Goal: Transaction & Acquisition: Purchase product/service

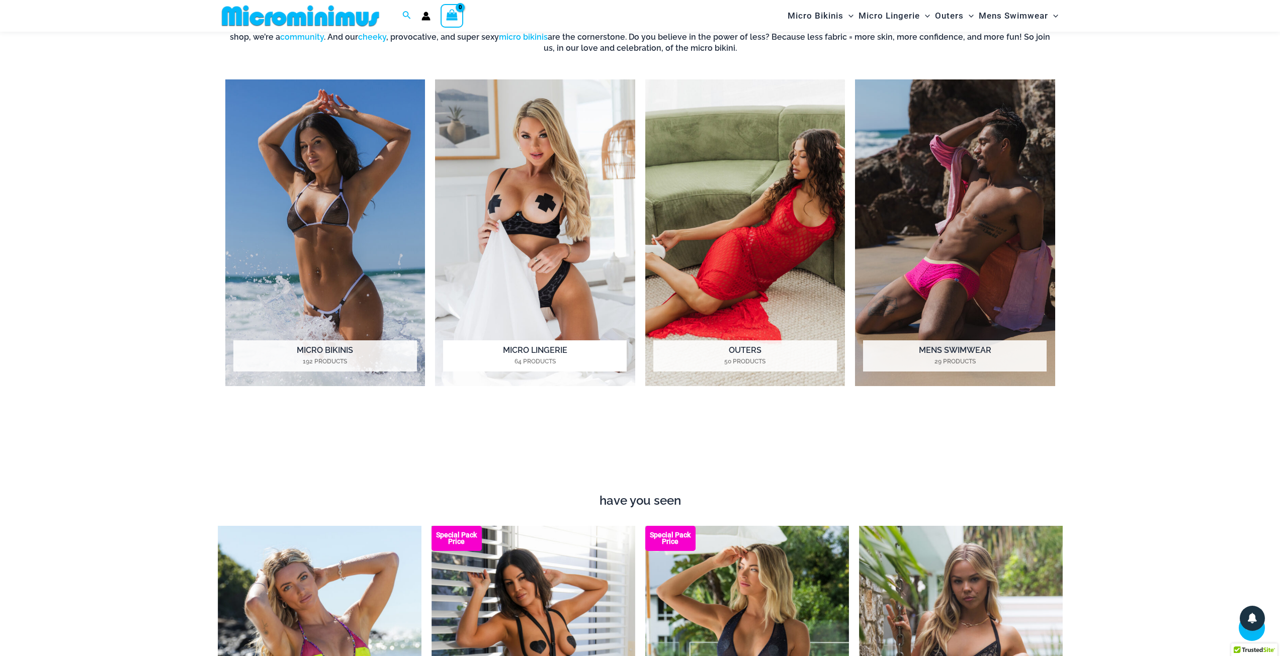
scroll to position [1099, 0]
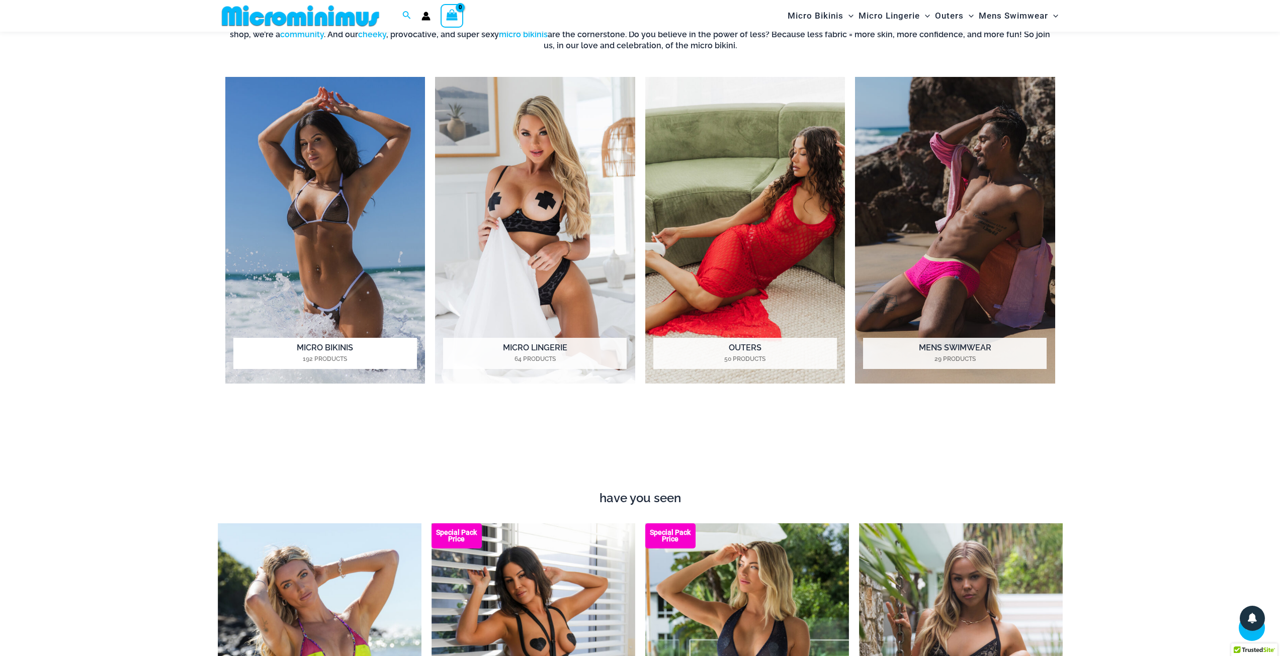
click at [365, 359] on mark "192 Products" at bounding box center [325, 358] width 184 height 9
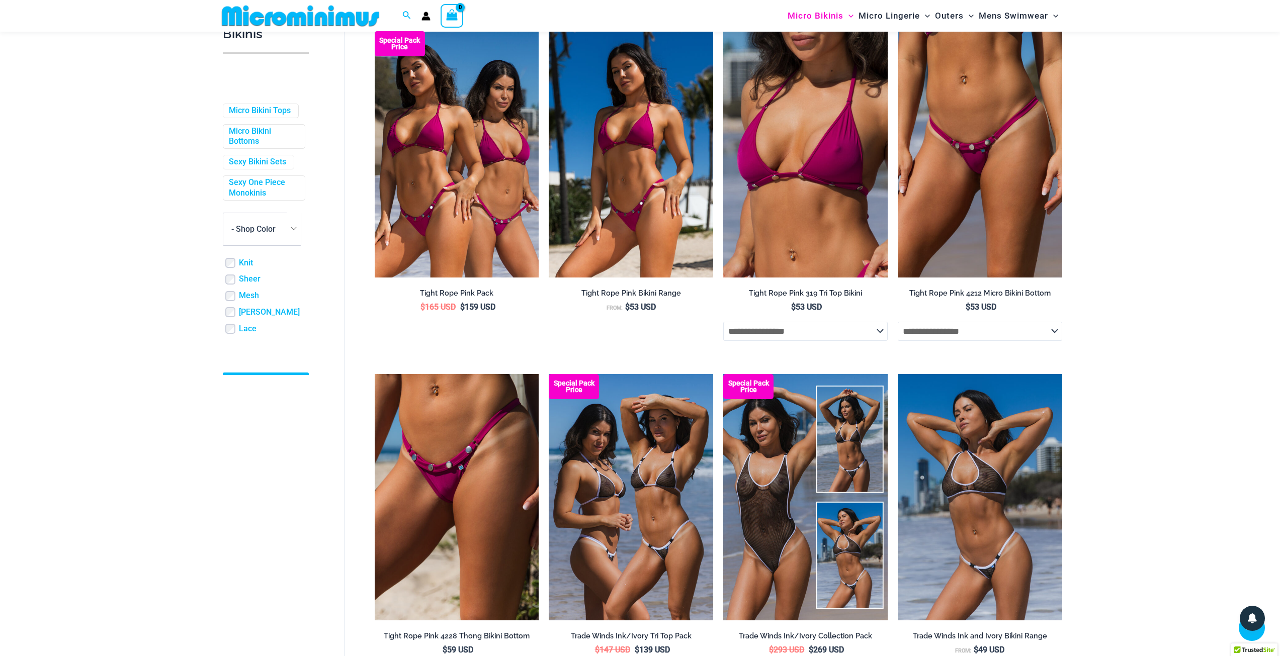
scroll to position [151, 0]
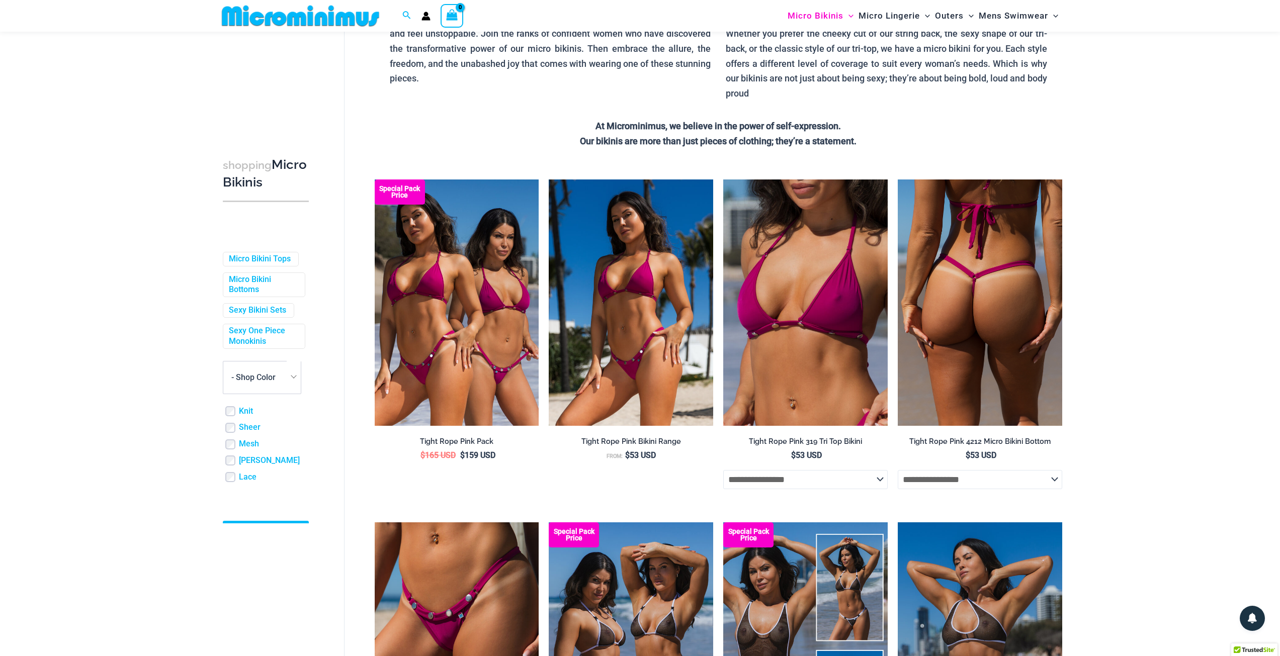
click at [953, 325] on img at bounding box center [979, 302] width 164 height 246
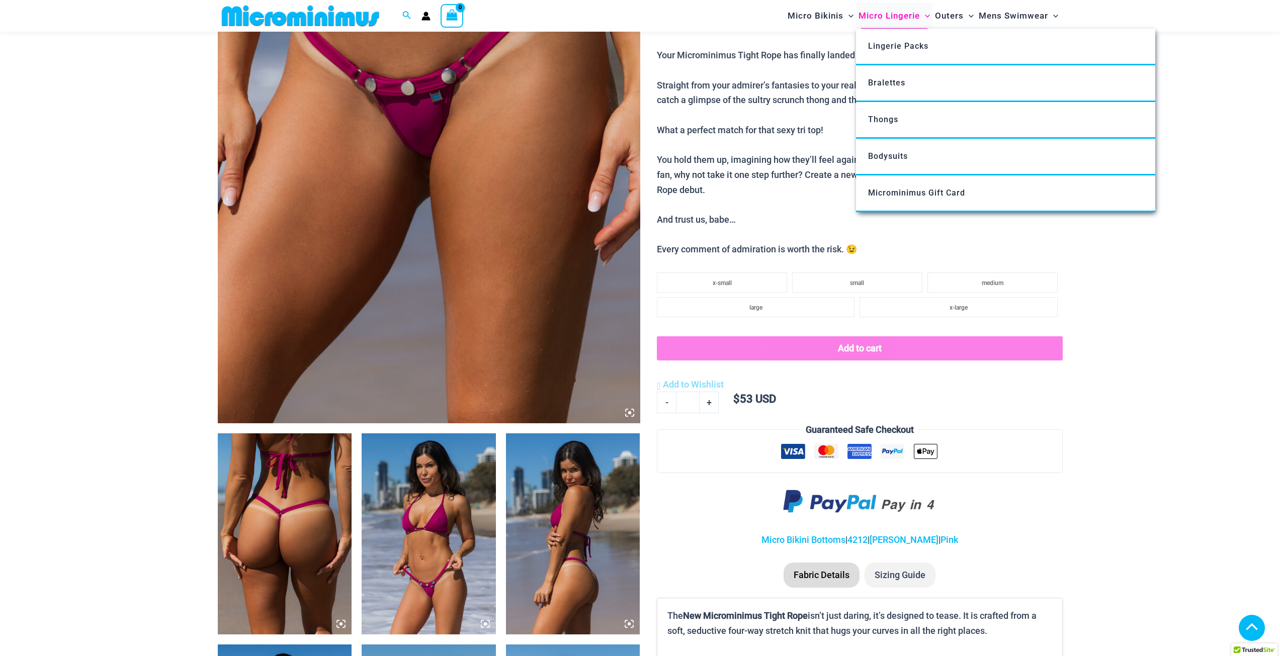
scroll to position [293, 0]
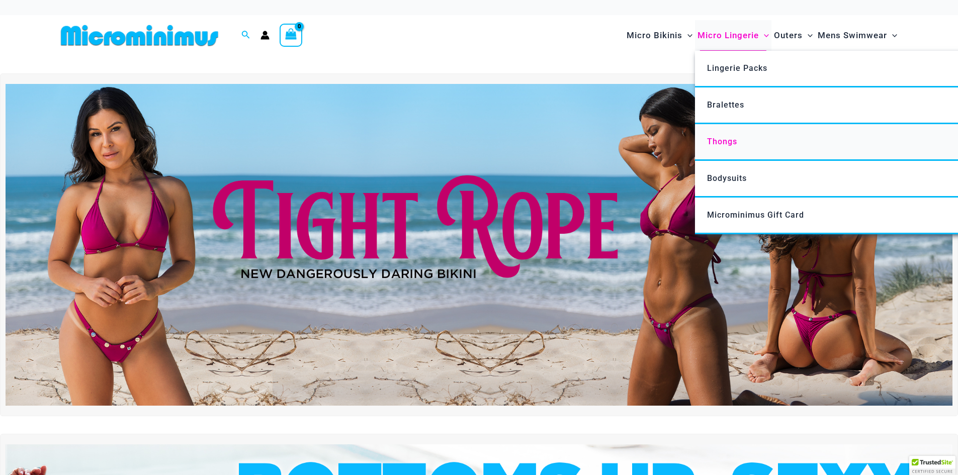
click at [720, 144] on span "Thongs" at bounding box center [722, 142] width 30 height 10
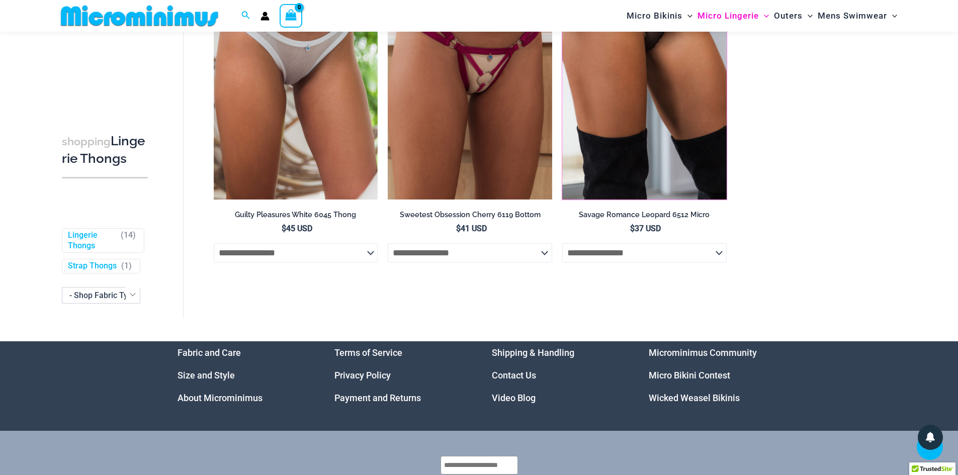
scroll to position [1294, 0]
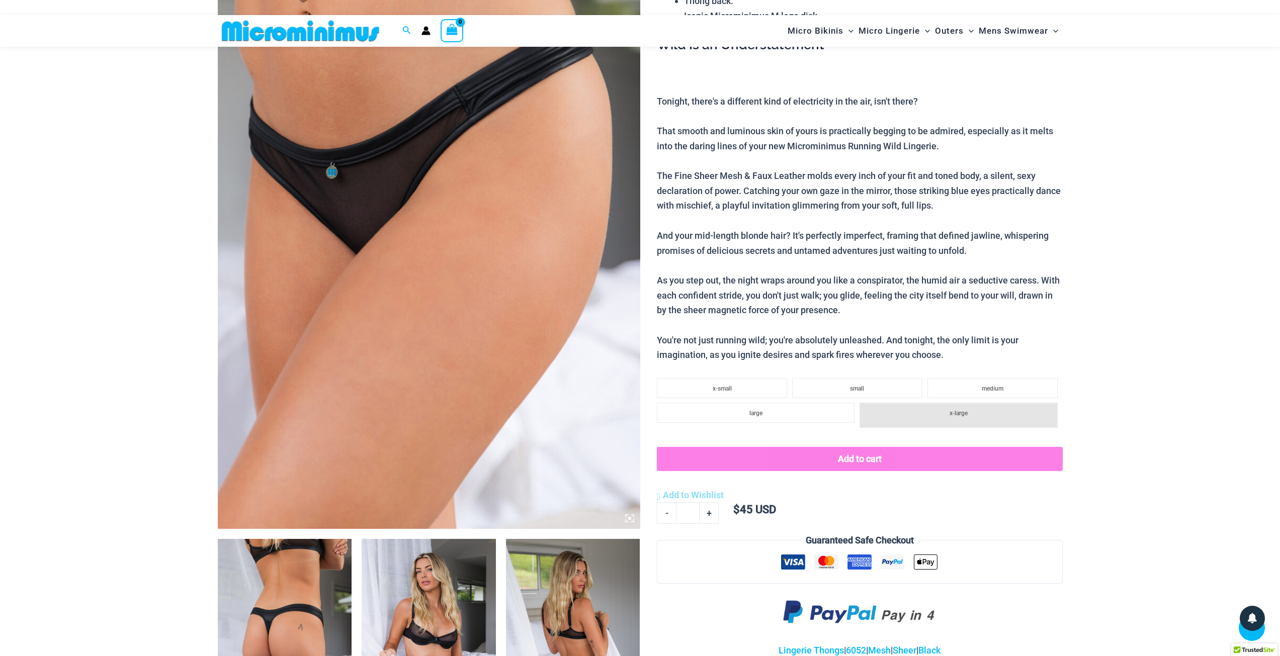
scroll to position [192, 0]
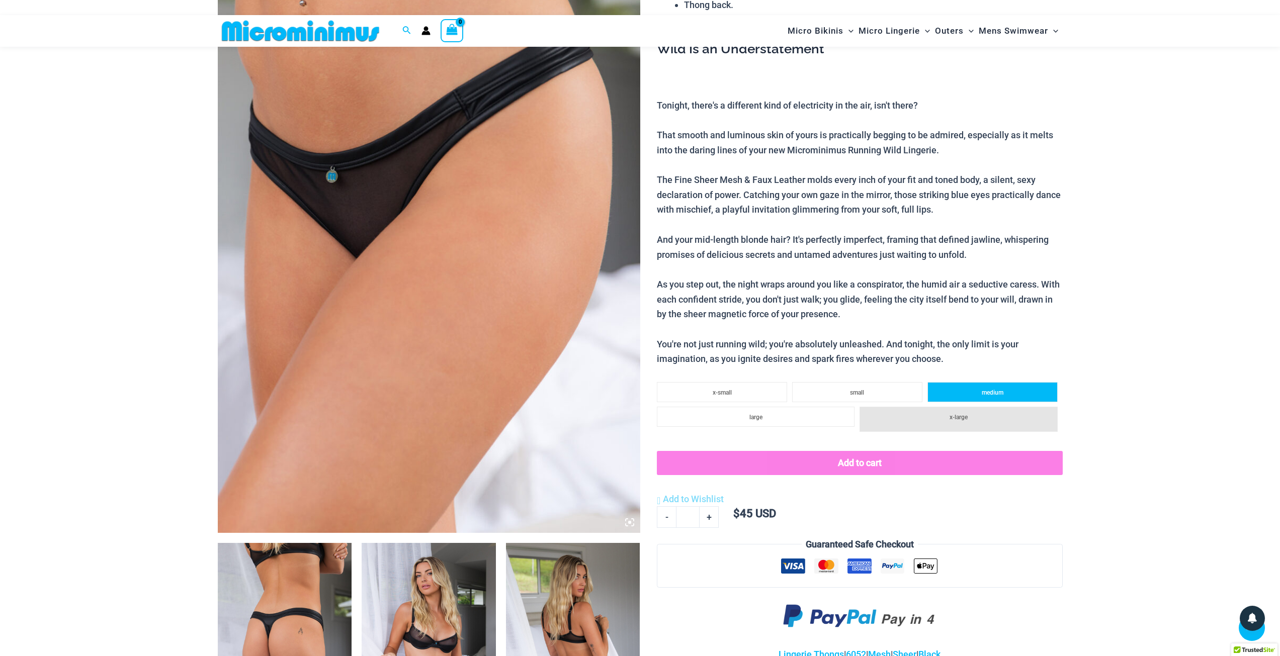
click at [957, 388] on li "medium" at bounding box center [992, 392] width 130 height 20
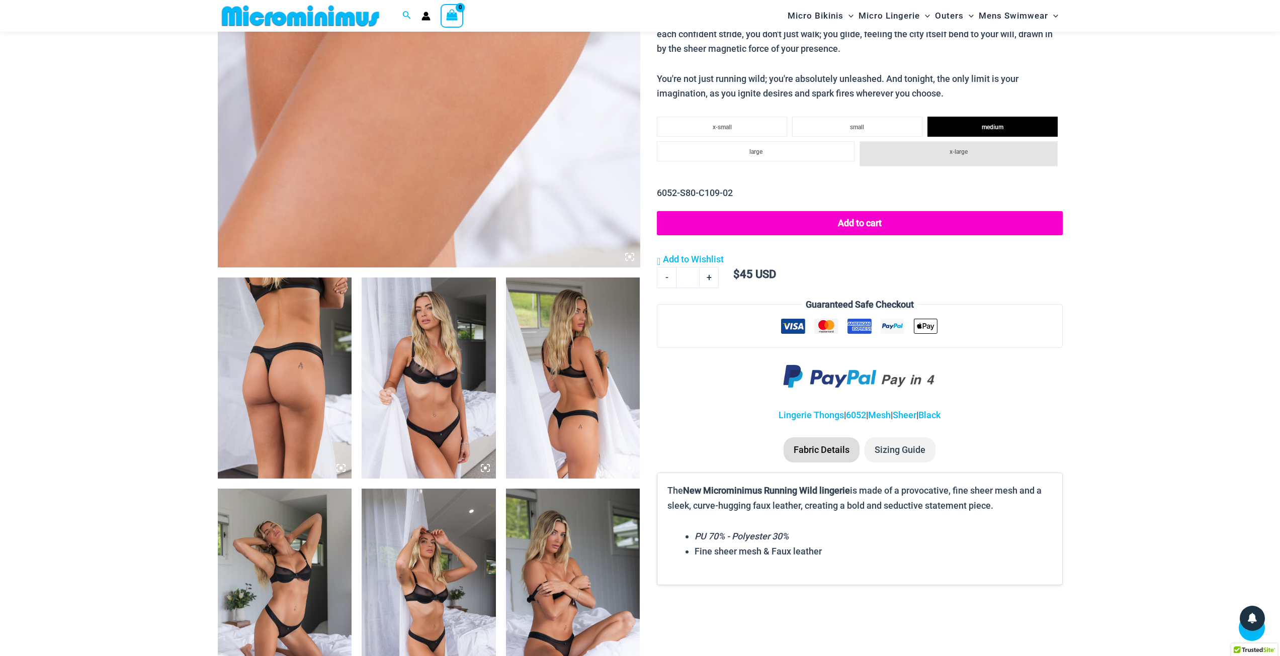
scroll to position [544, 0]
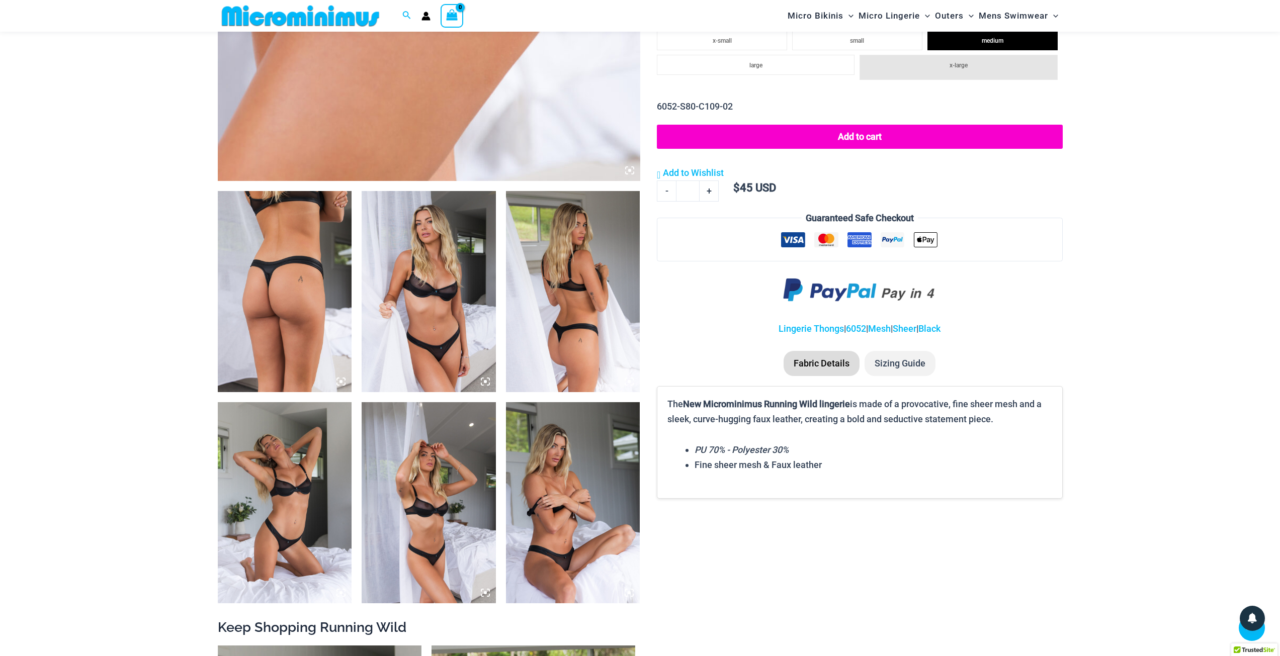
click at [457, 318] on img at bounding box center [428, 291] width 134 height 201
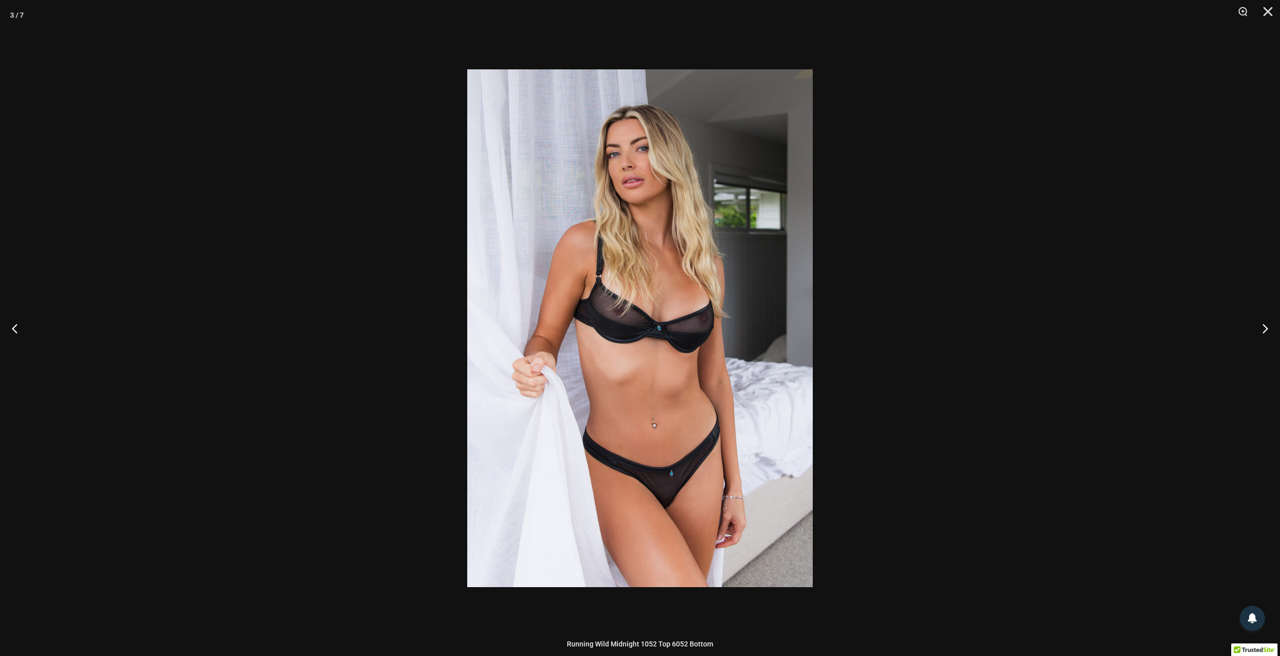
click at [867, 361] on div at bounding box center [640, 328] width 1280 height 656
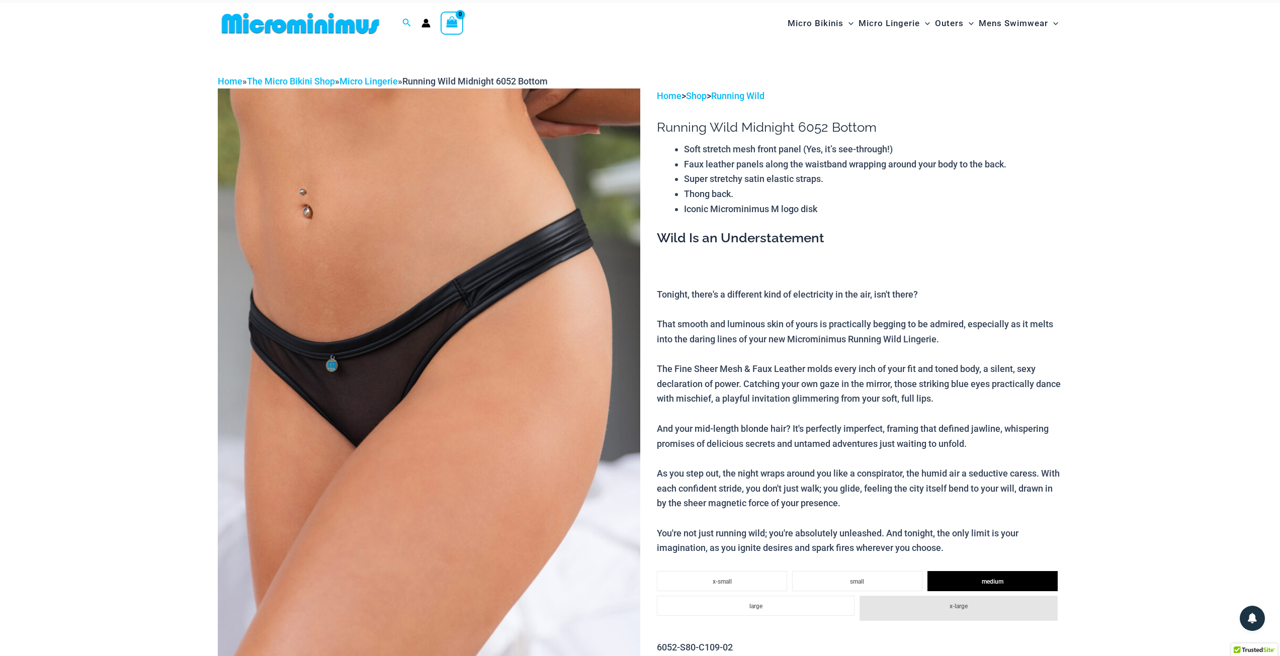
scroll to position [0, 0]
